Goal: Transaction & Acquisition: Register for event/course

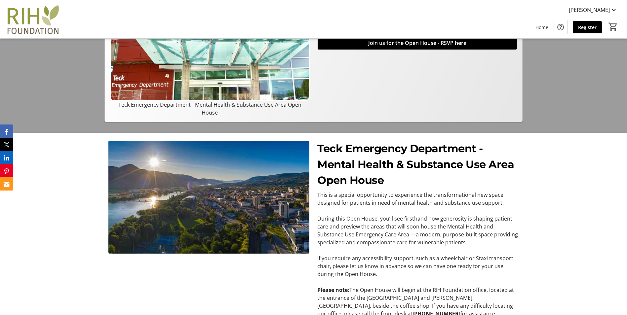
scroll to position [83, 0]
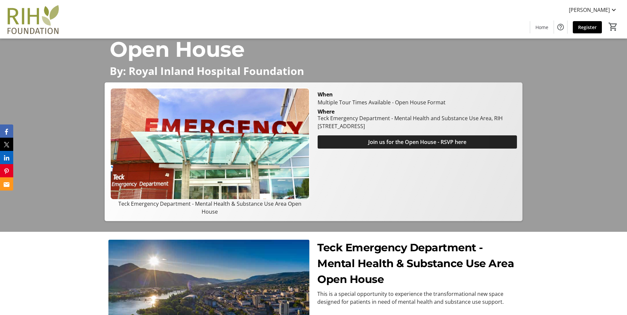
click at [377, 146] on span "Join us for the Open House - RSVP here" at bounding box center [417, 142] width 98 height 8
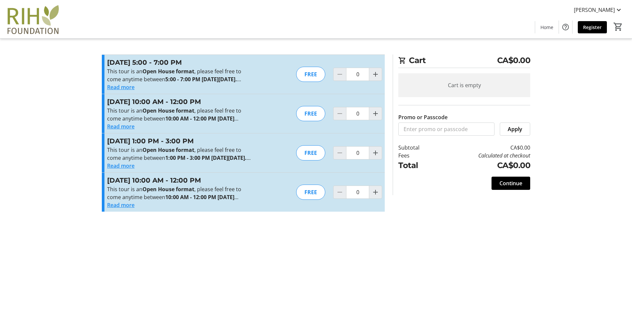
click at [126, 88] on button "Read more" at bounding box center [120, 87] width 27 height 8
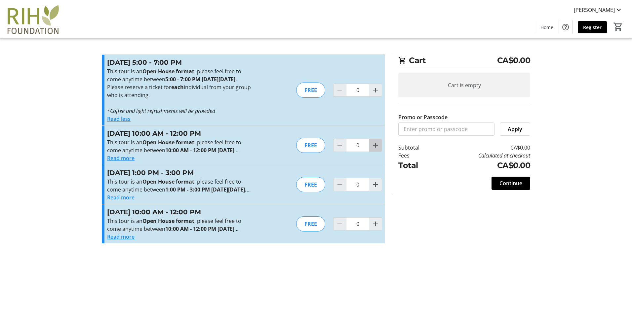
click at [374, 149] on mat-icon "Increment by one" at bounding box center [376, 146] width 8 height 8
type input "1"
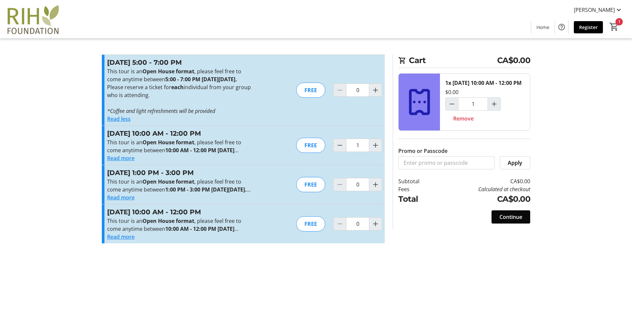
click at [516, 221] on span "Continue" at bounding box center [511, 217] width 23 height 8
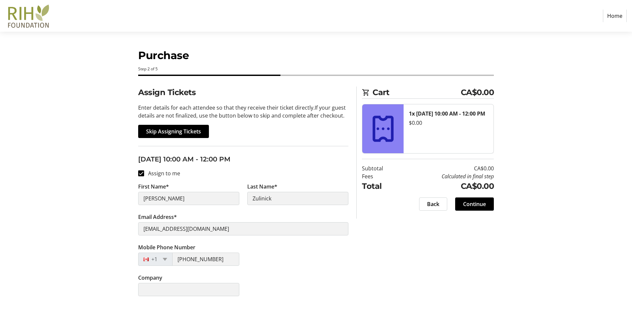
drag, startPoint x: 202, startPoint y: 199, endPoint x: 193, endPoint y: 284, distance: 84.7
click at [196, 280] on tr-form-field "Company" at bounding box center [188, 289] width 109 height 30
click at [481, 203] on span "Continue" at bounding box center [474, 204] width 23 height 8
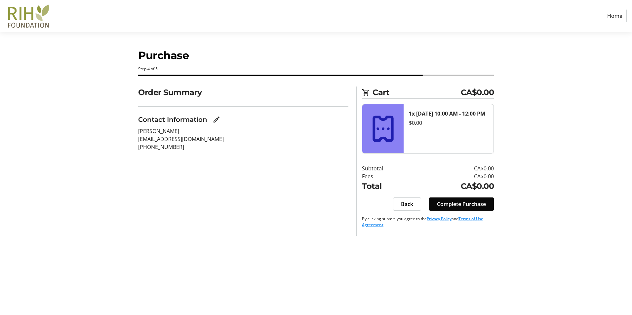
click at [458, 203] on span "Complete Purchase" at bounding box center [461, 204] width 49 height 8
